Goal: Task Accomplishment & Management: Manage account settings

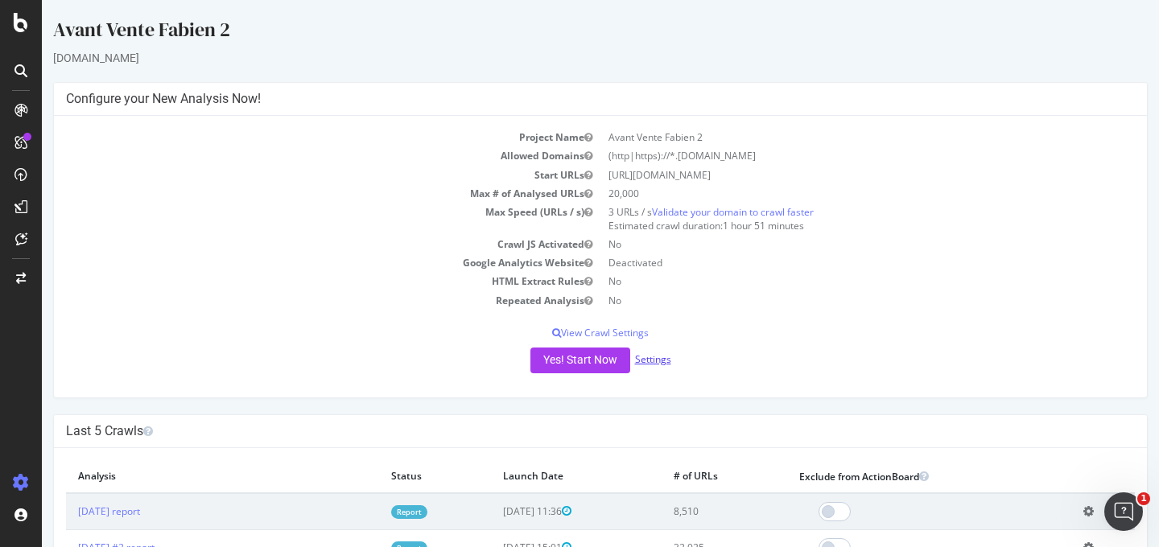
click at [657, 353] on link "Settings" at bounding box center [653, 360] width 36 height 14
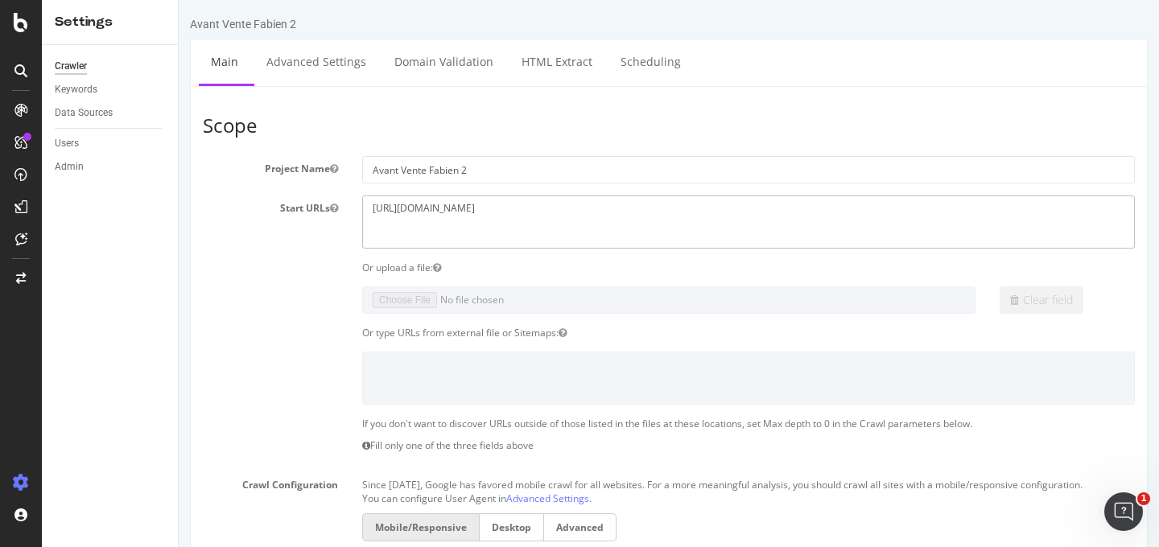
click at [506, 205] on textarea "https://www.ad-nautic.com" at bounding box center [748, 222] width 773 height 52
paste textarea "lespetitsculottes.com/fr/"
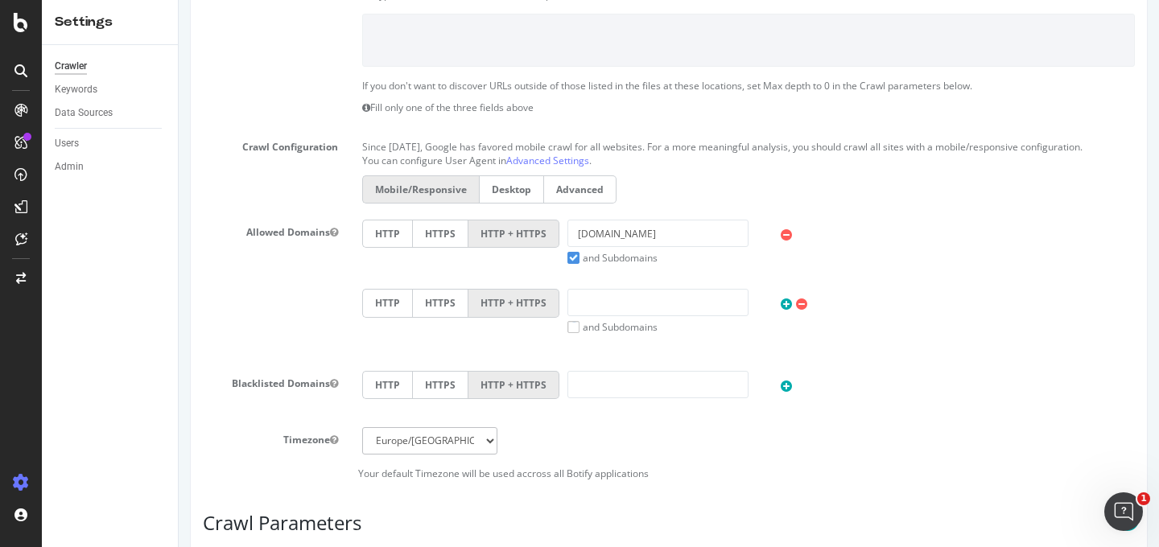
type textarea "https://www.lespetitsculottes.com"
click at [642, 245] on input "ad-nautic.com" at bounding box center [657, 233] width 181 height 27
paste input "https://www.lespetitsculottes.com/fr/"
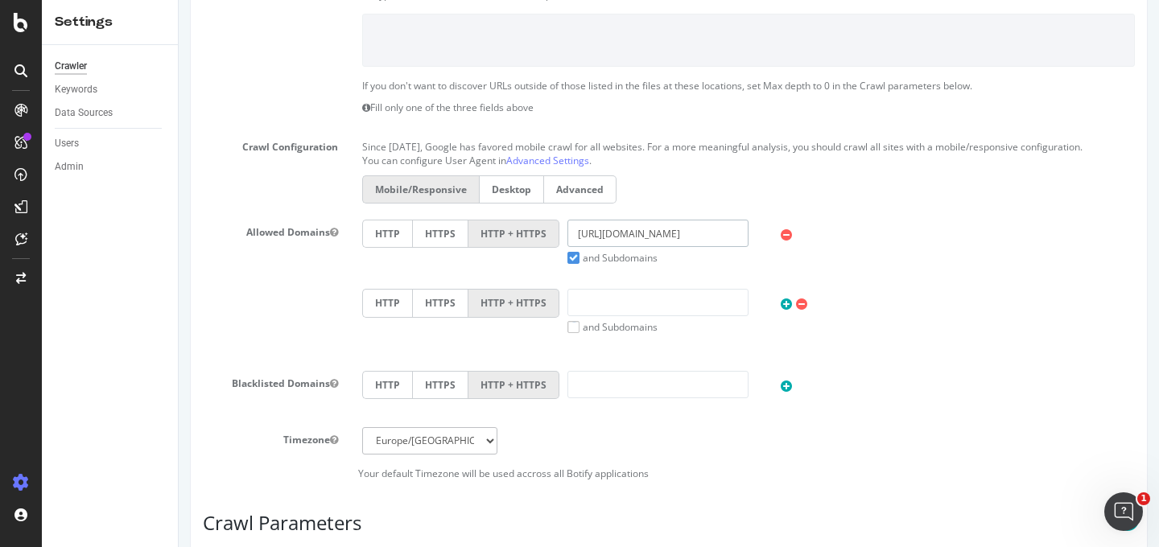
scroll to position [0, 0]
drag, startPoint x: 633, startPoint y: 249, endPoint x: 461, endPoint y: 243, distance: 171.5
click at [461, 243] on div "HTTP HTTPS HTTP + HTTPS https://www.lespetitsculottes.com and Subdomains User A…" at bounding box center [748, 242] width 789 height 45
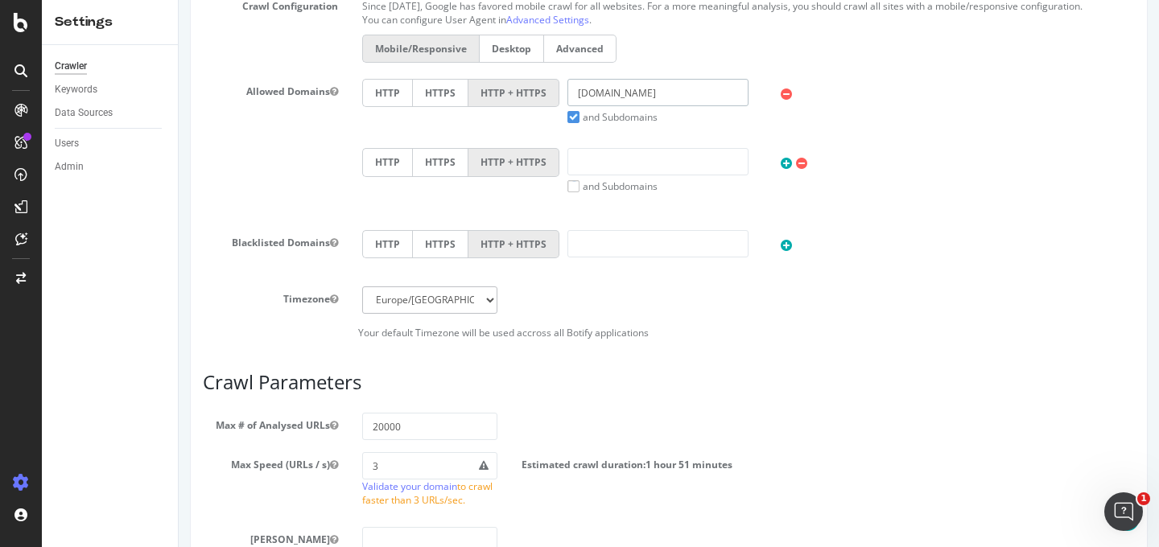
scroll to position [615, 0]
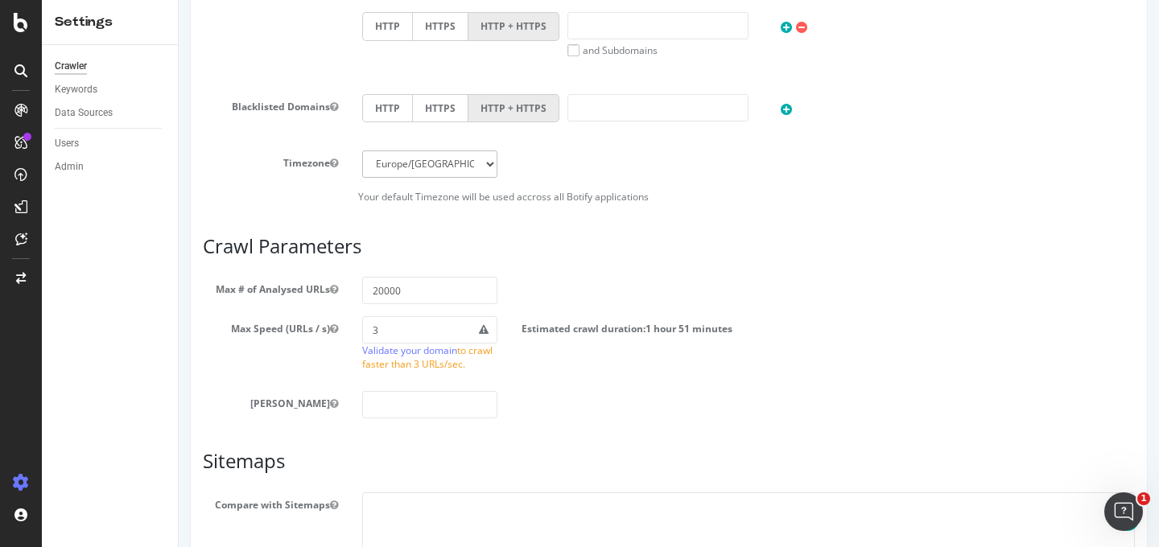
type input "[DOMAIN_NAME]"
drag, startPoint x: 373, startPoint y: 304, endPoint x: 344, endPoint y: 305, distance: 28.2
click at [344, 304] on div "Max # of Analysed URLs 20000" at bounding box center [669, 290] width 956 height 27
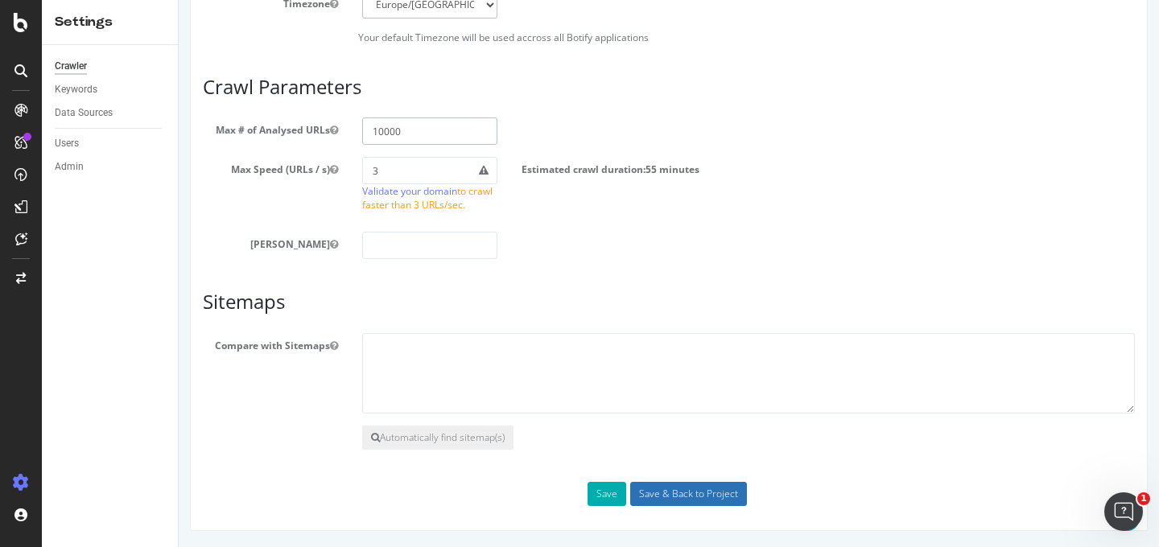
type input "10000"
click at [650, 497] on input "Save & Back to Project" at bounding box center [688, 494] width 117 height 24
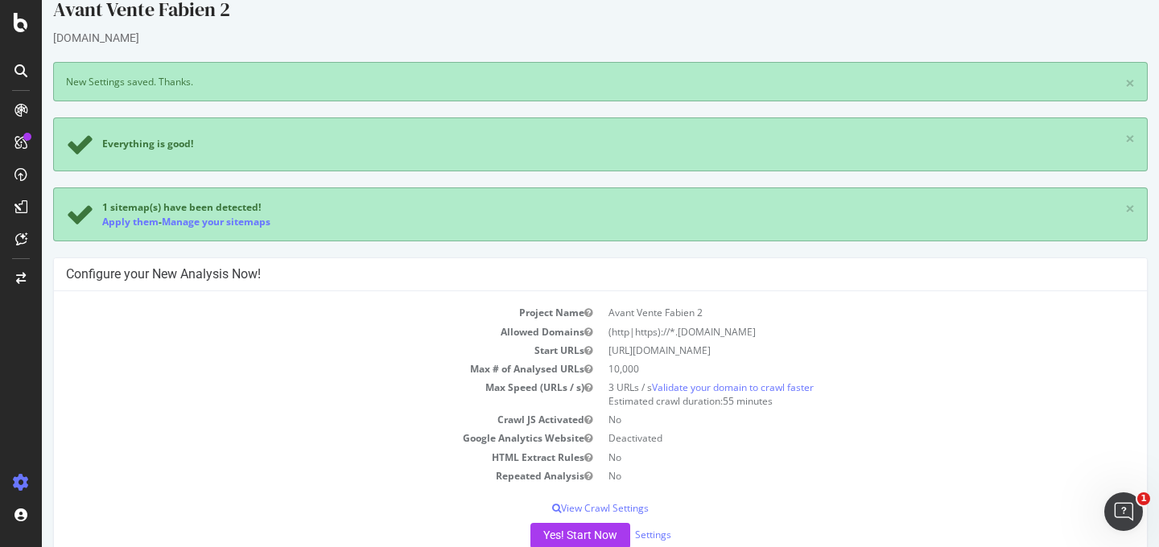
scroll to position [34, 0]
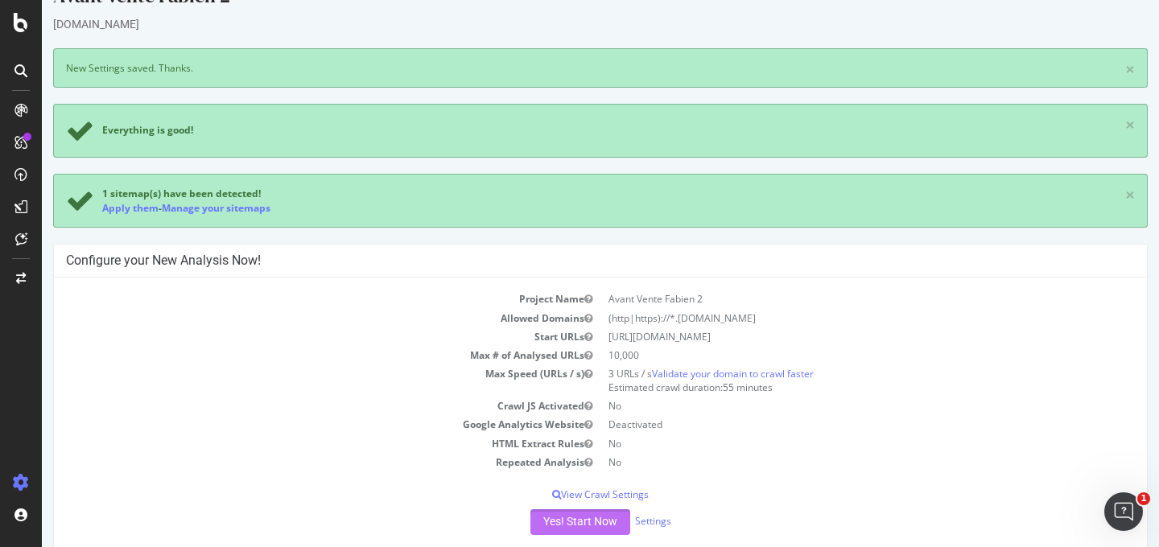
click at [564, 526] on button "Yes! Start Now" at bounding box center [580, 522] width 100 height 26
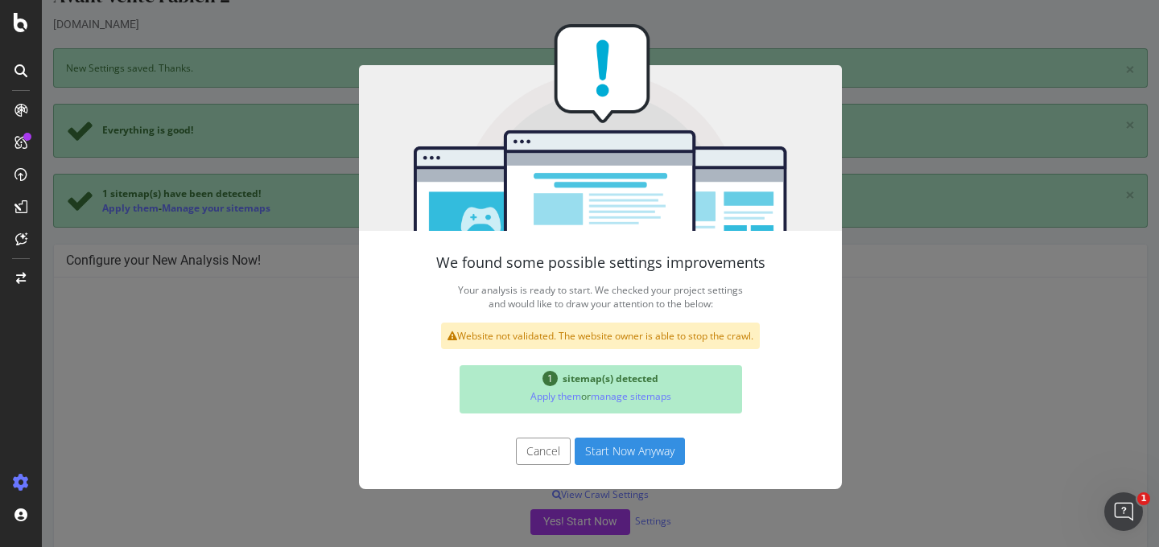
click at [580, 453] on button "Start Now Anyway" at bounding box center [630, 451] width 110 height 27
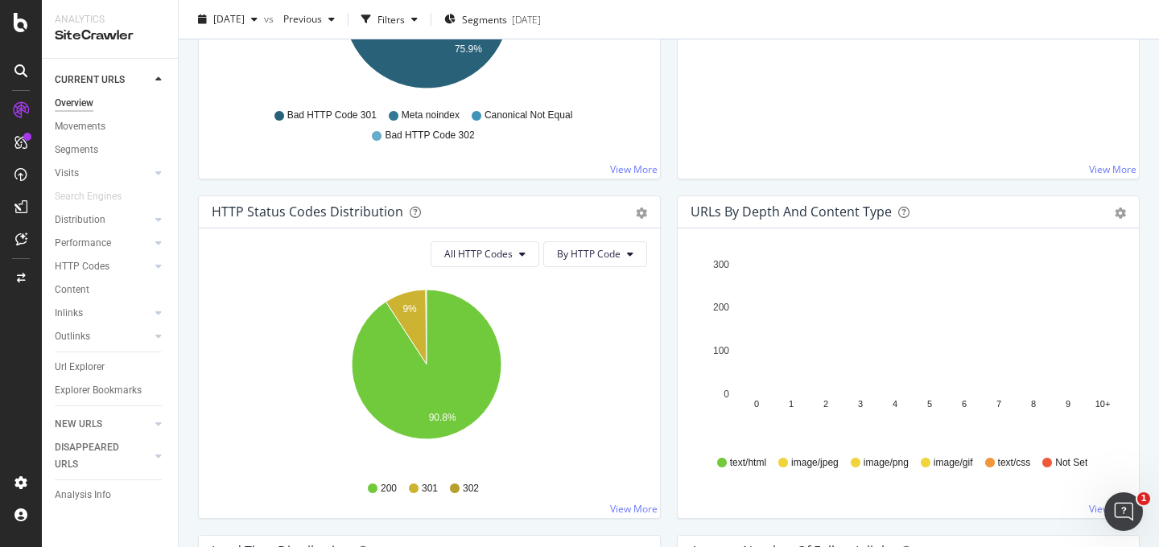
scroll to position [730, 0]
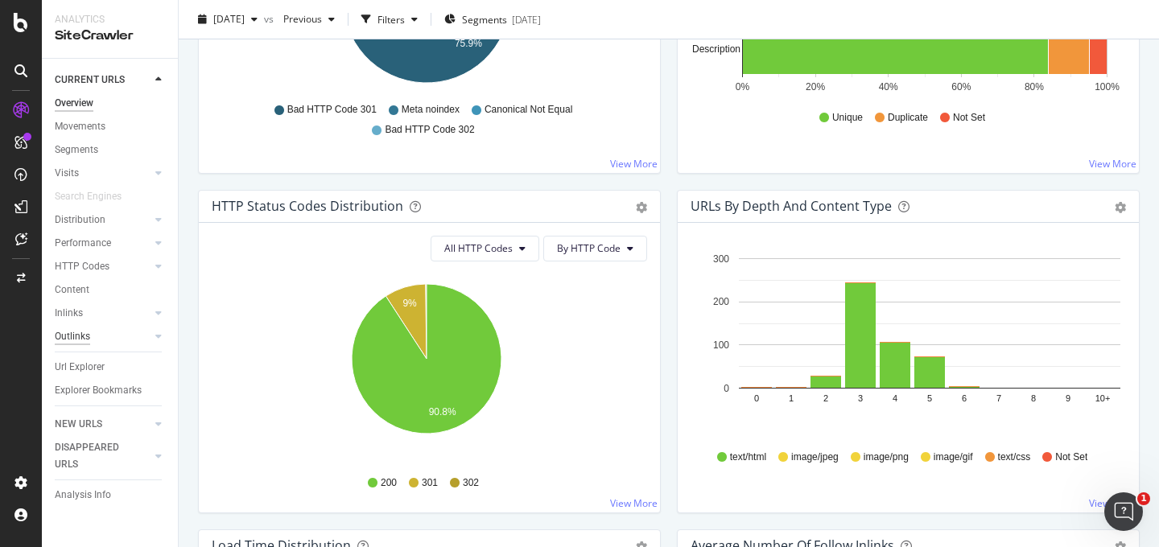
click at [72, 332] on div "Outlinks" at bounding box center [72, 336] width 35 height 17
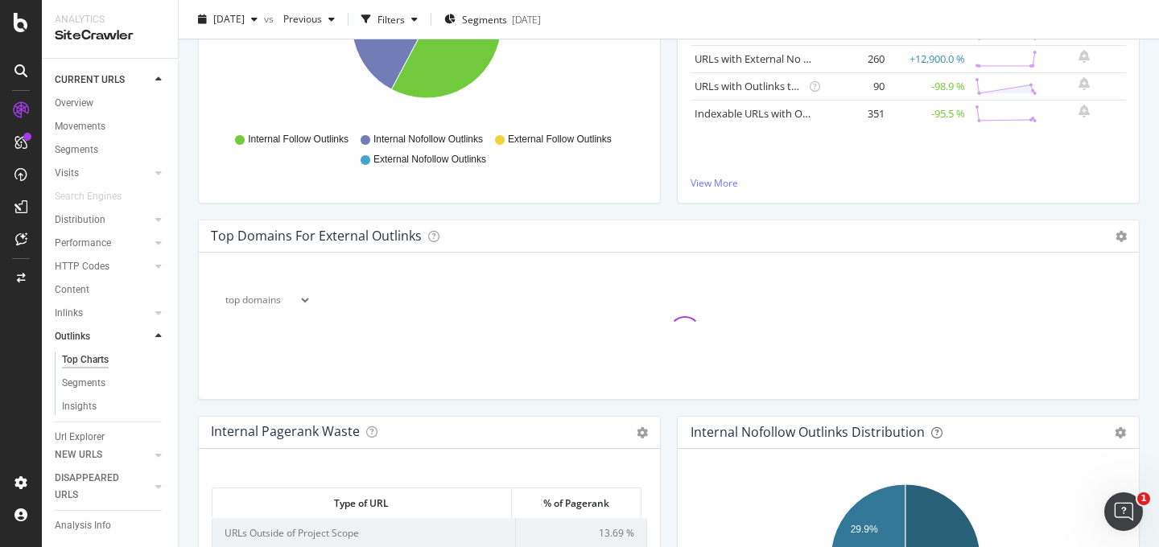
scroll to position [327, 0]
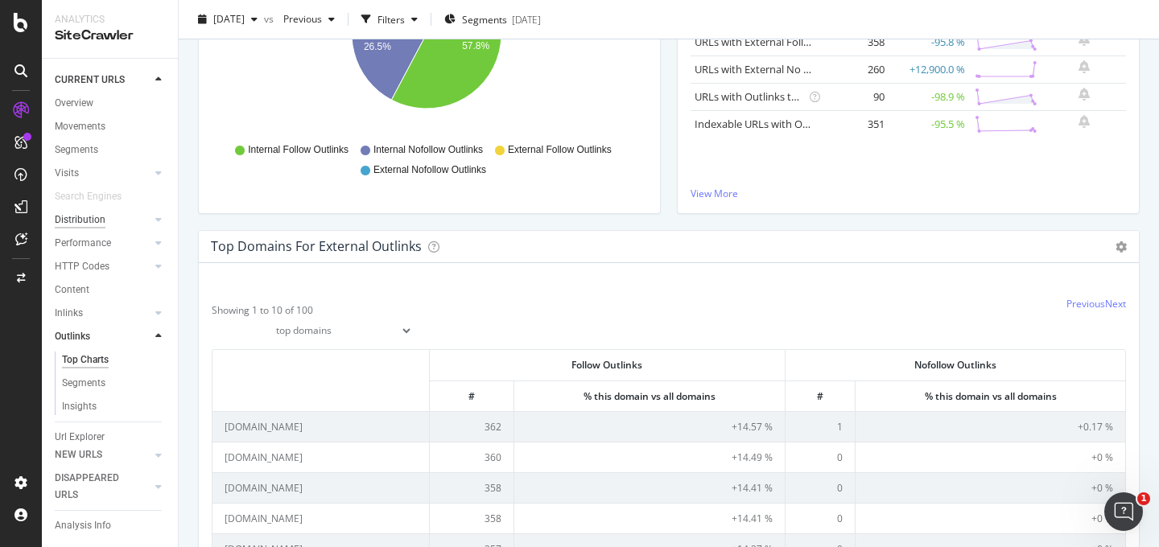
click at [93, 220] on div "Distribution" at bounding box center [80, 220] width 51 height 17
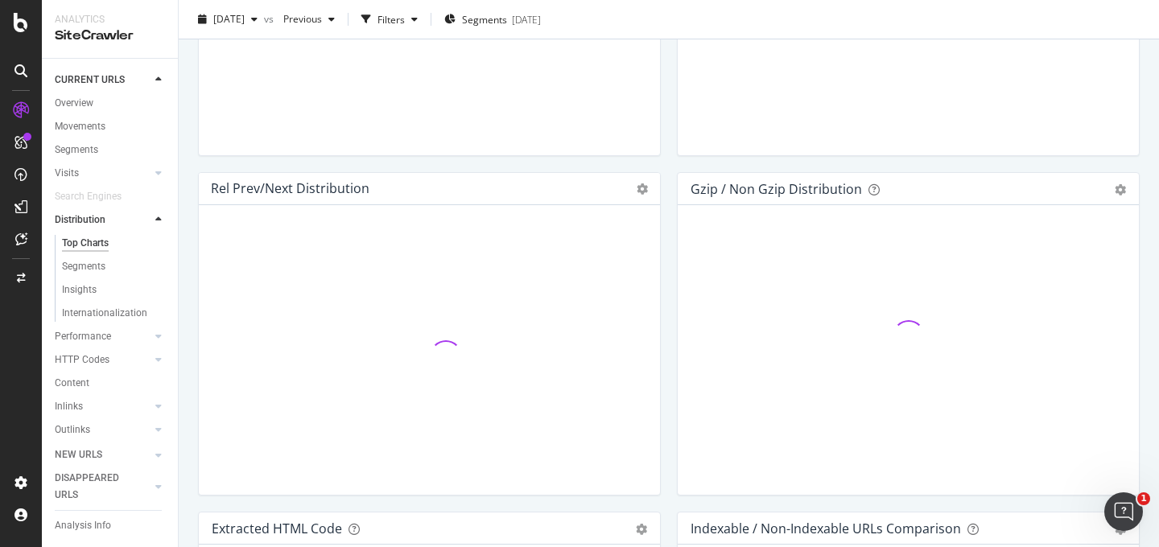
scroll to position [2444, 0]
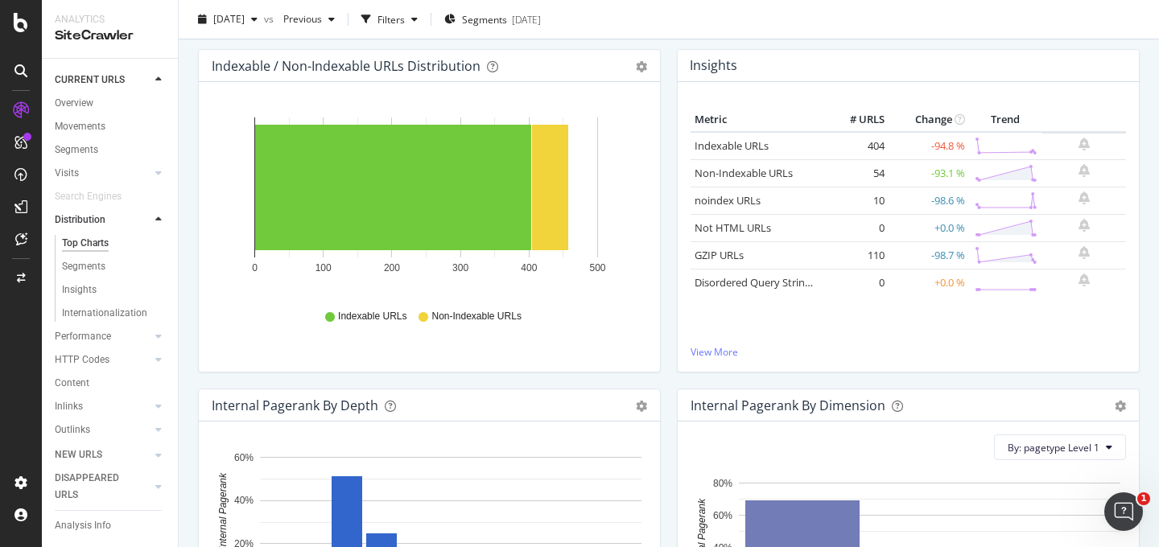
scroll to position [0, 0]
